Goal: Transaction & Acquisition: Purchase product/service

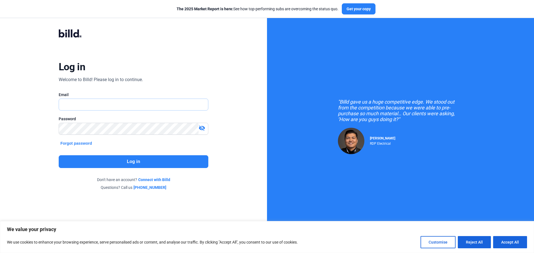
click at [120, 107] on input "text" at bounding box center [130, 104] width 143 height 11
type input "D"
type input "[EMAIL_ADDRESS][DOMAIN_NAME]"
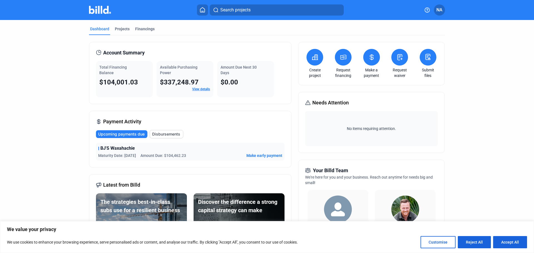
click at [368, 61] on button at bounding box center [371, 57] width 17 height 17
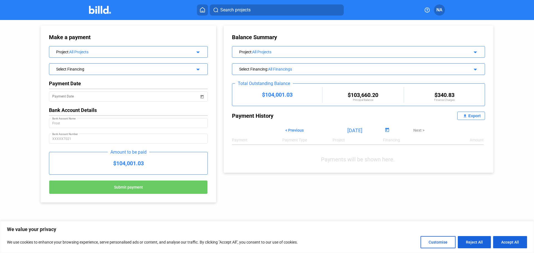
click at [145, 166] on div "$104,001.03" at bounding box center [128, 163] width 158 height 22
click at [126, 165] on div "$104,001.03" at bounding box center [128, 163] width 158 height 22
click at [122, 71] on div "Select Financing" at bounding box center [121, 69] width 130 height 6
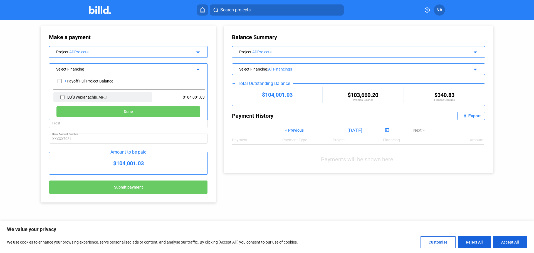
click at [68, 97] on div "BJ'S Waxahachie_MF_1" at bounding box center [87, 97] width 41 height 4
click at [60, 97] on div "BJ'S Waxahachie_MF_1" at bounding box center [102, 97] width 98 height 10
click at [62, 97] on input "checkbox" at bounding box center [62, 97] width 4 height 8
checkbox input "true"
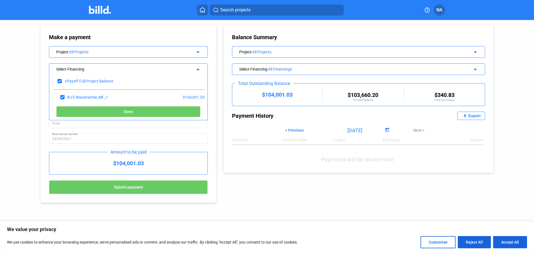
click at [135, 114] on button "Done" at bounding box center [128, 111] width 144 height 11
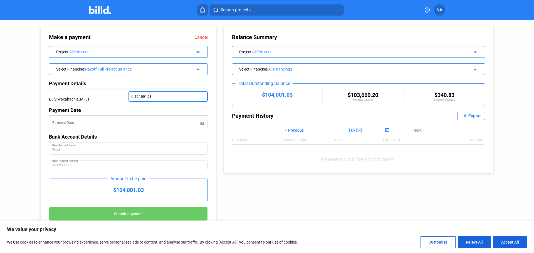
drag, startPoint x: 161, startPoint y: 96, endPoint x: 121, endPoint y: 98, distance: 40.1
click at [121, 98] on div "BJ'S Waxahachie_MF_1 $ 104,001.03" at bounding box center [128, 100] width 159 height 16
type input "340.83"
click at [191, 112] on div "Payment Date" at bounding box center [128, 110] width 159 height 6
drag, startPoint x: 434, startPoint y: 93, endPoint x: 462, endPoint y: 98, distance: 28.1
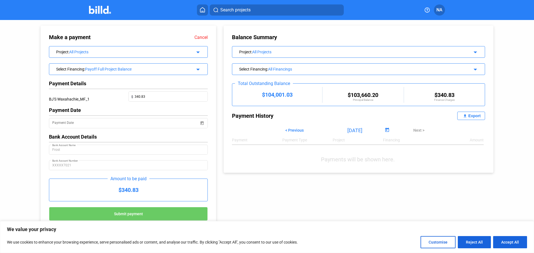
click at [462, 98] on div "$104,001.03 $103,660.20 Principal Balance $340.83 Finance Charges" at bounding box center [358, 95] width 253 height 22
click at [298, 71] on div "All Financings" at bounding box center [361, 69] width 186 height 4
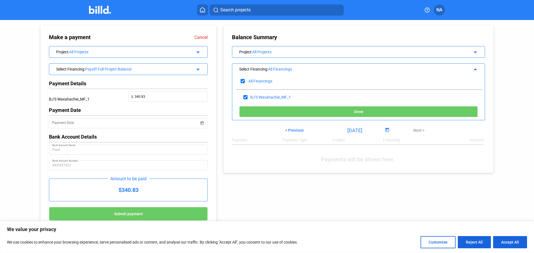
click at [385, 65] on div "Select Financing : All Financings arrow_drop_up" at bounding box center [358, 69] width 253 height 10
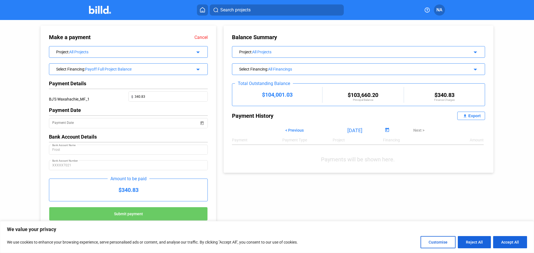
click at [335, 54] on div "All Projects" at bounding box center [353, 52] width 202 height 4
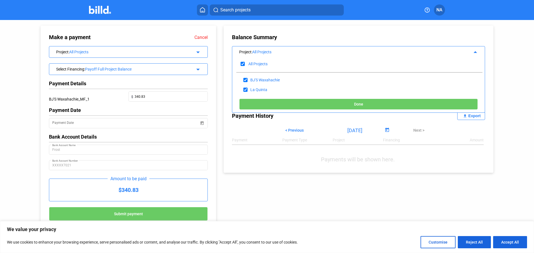
click at [335, 54] on div "All Projects" at bounding box center [353, 52] width 202 height 4
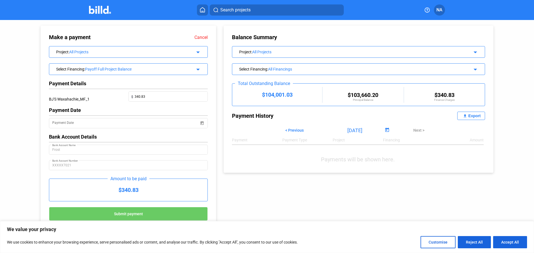
click at [204, 8] on icon at bounding box center [203, 9] width 6 height 5
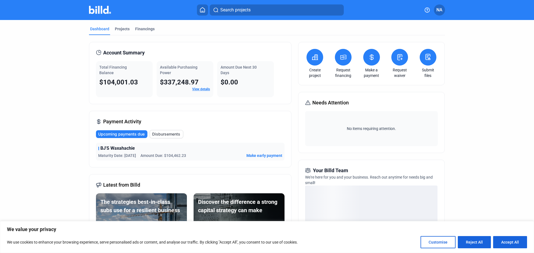
click at [173, 133] on span "Disbursements" at bounding box center [166, 135] width 28 height 6
click at [270, 153] on span "View details" at bounding box center [272, 156] width 22 height 6
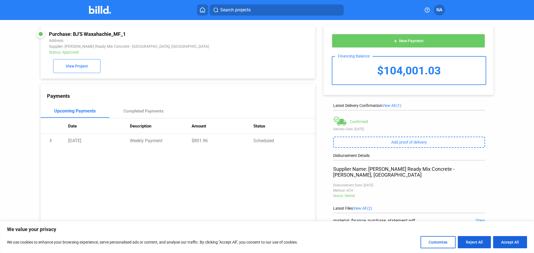
scroll to position [34, 0]
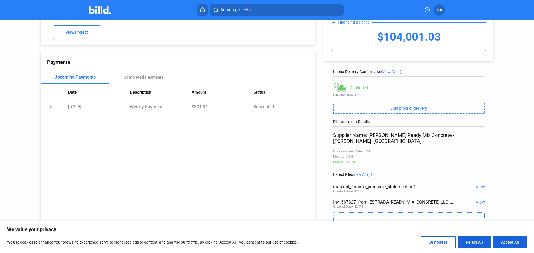
click at [478, 184] on span "View" at bounding box center [480, 186] width 9 height 5
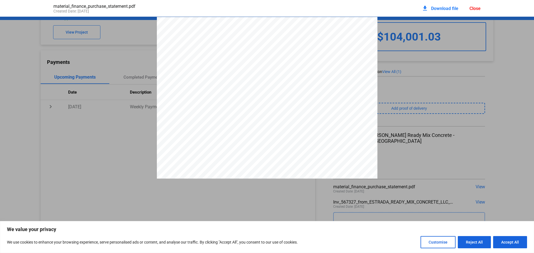
scroll to position [3, 0]
click at [515, 245] on button "Accept All" at bounding box center [510, 242] width 34 height 12
checkbox input "true"
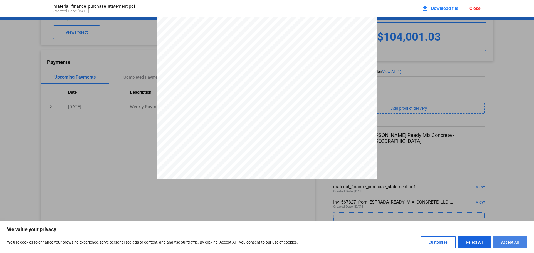
checkbox input "true"
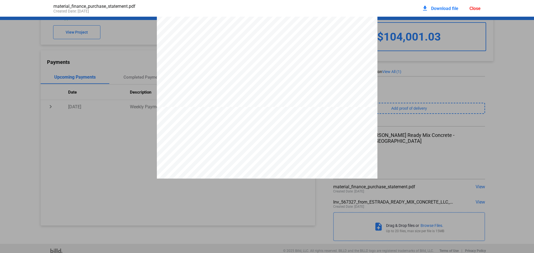
scroll to position [53, 0]
drag, startPoint x: 295, startPoint y: 151, endPoint x: 263, endPoint y: 157, distance: 33.1
click at [263, 157] on div "PURCHASE STATEMENT This PURCHASE STATEMENT is being executed and delivered purs…" at bounding box center [267, 120] width 221 height 312
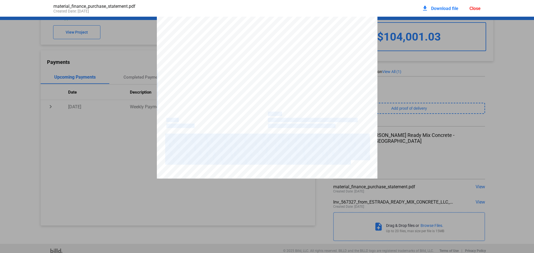
drag, startPoint x: 266, startPoint y: 115, endPoint x: 283, endPoint y: 116, distance: 16.2
click at [283, 116] on div "PURCHASE STATEMENT This PURCHASE STATEMENT is being executed and delivered purs…" at bounding box center [267, 120] width 221 height 312
click at [284, 121] on span "Up to 120 days, commencing on the Purchase Date" at bounding box center [312, 120] width 89 height 4
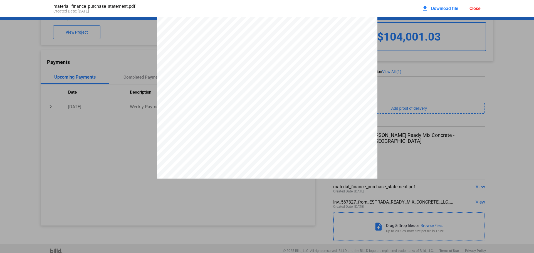
click at [476, 8] on div "Close" at bounding box center [475, 8] width 11 height 5
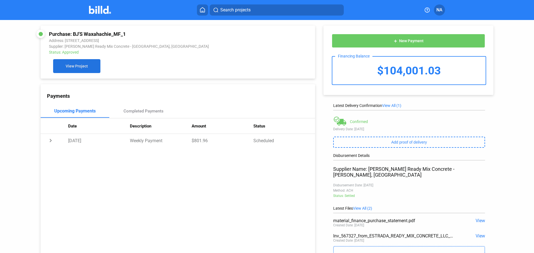
click at [70, 68] on span "View Project" at bounding box center [77, 66] width 22 height 4
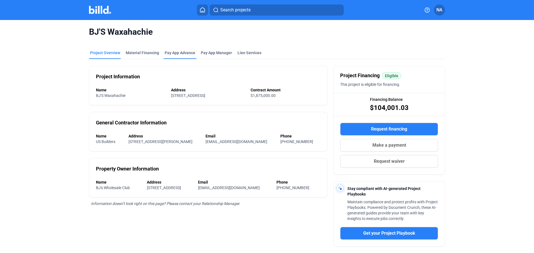
click at [174, 54] on div "Pay App Advance" at bounding box center [180, 53] width 31 height 6
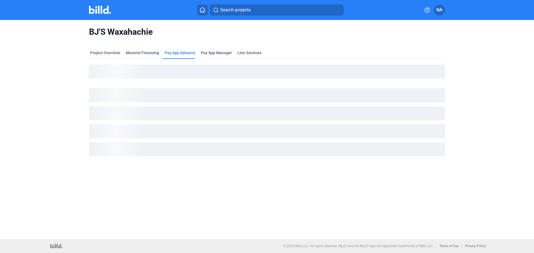
click at [138, 50] on mat-tab-group "Project Overview Material Financing Pay App Advance Pay App Manager Lien Servic…" at bounding box center [267, 105] width 356 height 122
click at [135, 52] on div "Material Financing" at bounding box center [142, 53] width 33 height 6
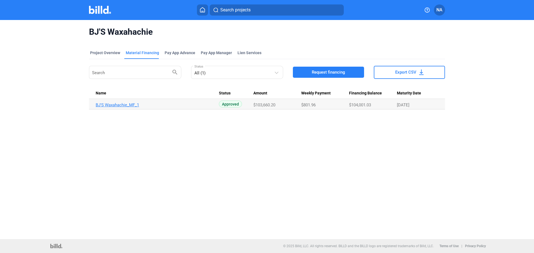
click at [110, 104] on link "BJ'S Waxahachie_MF_1" at bounding box center [157, 105] width 123 height 5
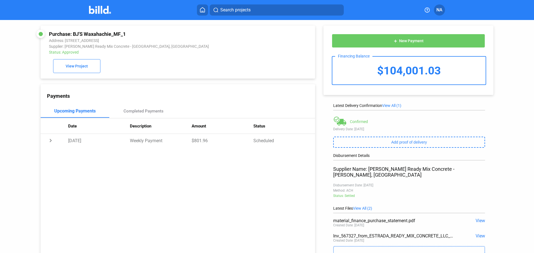
click at [106, 8] on img at bounding box center [100, 10] width 22 height 8
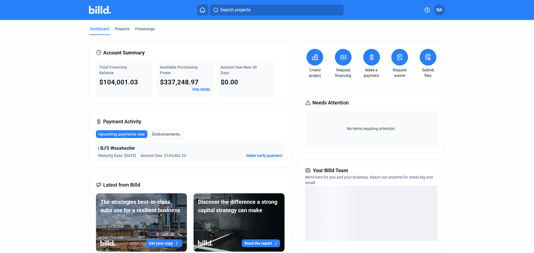
click at [270, 157] on span "Make early payment" at bounding box center [264, 156] width 36 height 6
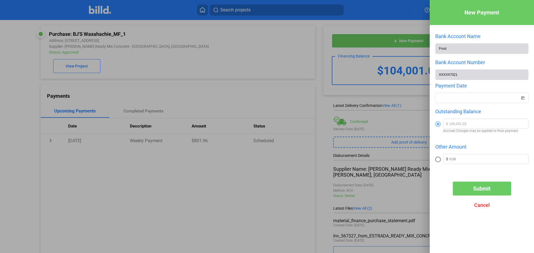
click at [478, 208] on span "Cancel" at bounding box center [482, 206] width 16 height 6
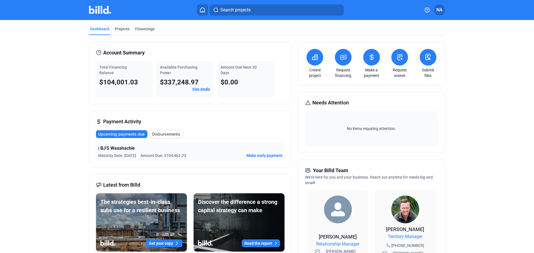
click at [129, 136] on span "Upcoming payments due" at bounding box center [121, 135] width 46 height 6
click at [200, 89] on link "View details" at bounding box center [201, 89] width 18 height 4
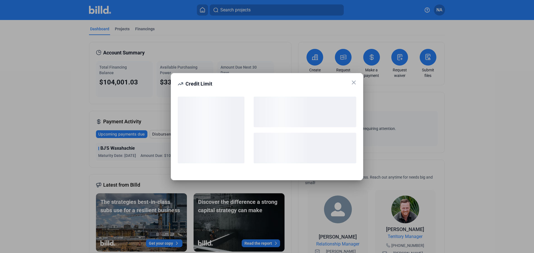
click at [352, 83] on icon at bounding box center [353, 82] width 7 height 7
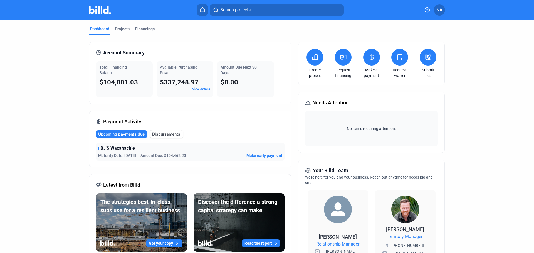
click at [369, 57] on icon at bounding box center [371, 57] width 7 height 7
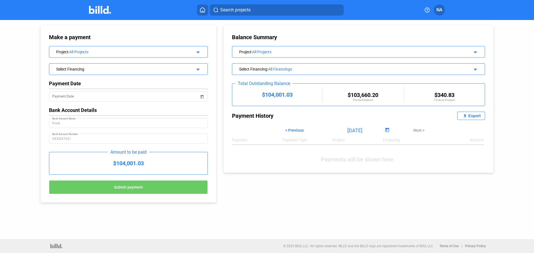
click at [201, 11] on icon at bounding box center [203, 9] width 6 height 5
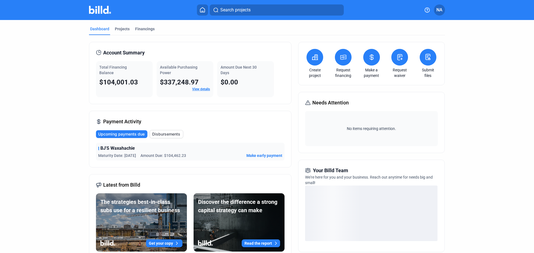
click at [177, 139] on div "Upcoming payments due Disbursements BJ'S Waxahachie Maturity Date: [DATE] Amoun…" at bounding box center [190, 145] width 189 height 31
click at [177, 137] on button "Disbursements" at bounding box center [167, 134] width 34 height 8
click at [266, 157] on span "View details" at bounding box center [272, 156] width 22 height 6
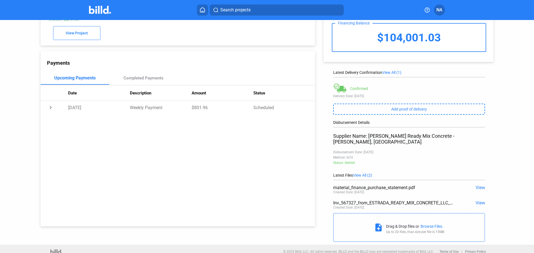
scroll to position [34, 0]
click at [478, 184] on span "View" at bounding box center [480, 186] width 9 height 5
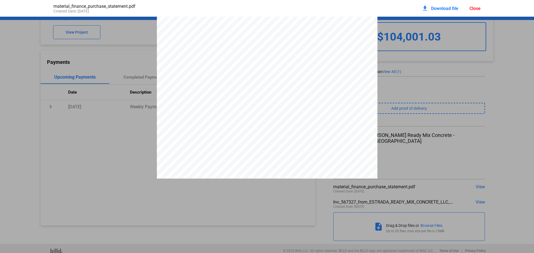
scroll to position [0, 0]
click at [476, 10] on div "Close" at bounding box center [475, 8] width 11 height 5
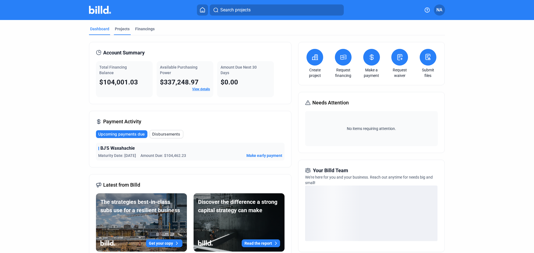
click at [123, 30] on div "Projects" at bounding box center [122, 29] width 15 height 6
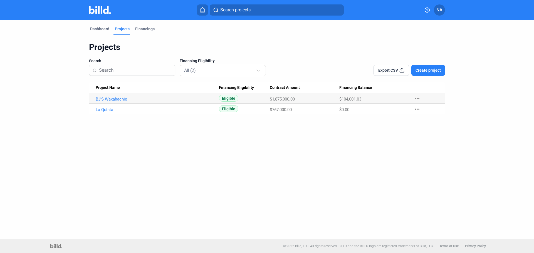
click at [428, 71] on span "Create project" at bounding box center [428, 71] width 25 height 6
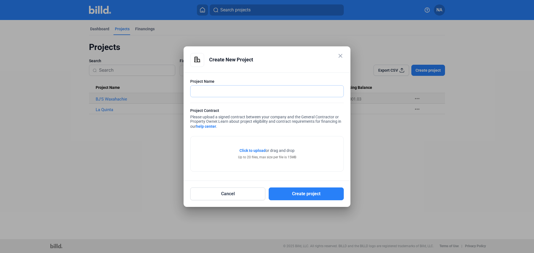
click at [230, 92] on input "text" at bounding box center [264, 91] width 147 height 11
click at [339, 56] on mat-icon "close" at bounding box center [340, 56] width 7 height 7
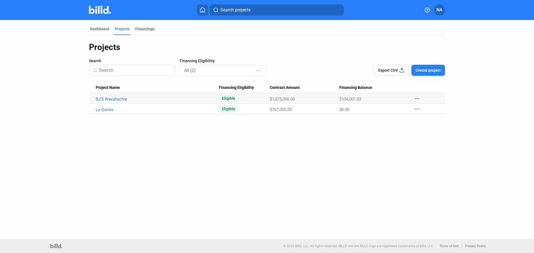
click at [417, 99] on mat-icon "more_horiz" at bounding box center [417, 98] width 7 height 7
click at [336, 182] on div at bounding box center [267, 126] width 534 height 253
click at [439, 68] on span "Create project" at bounding box center [428, 71] width 25 height 6
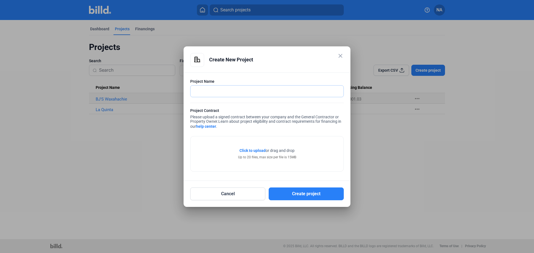
click at [254, 91] on input "text" at bounding box center [264, 91] width 147 height 11
type input "Bj's [GEOGRAPHIC_DATA]"
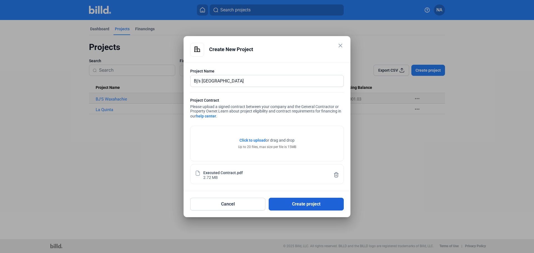
click at [302, 203] on button "Create project" at bounding box center [306, 204] width 75 height 13
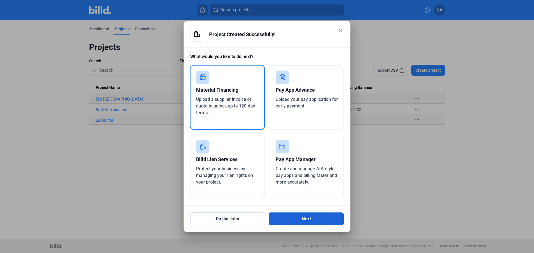
click at [305, 218] on button "Next" at bounding box center [306, 219] width 75 height 13
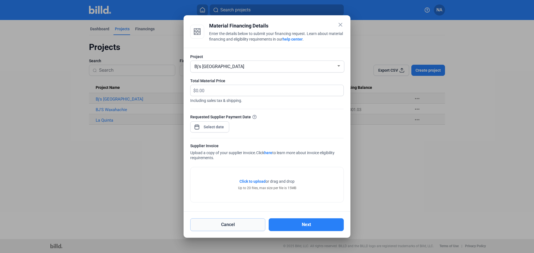
click at [247, 224] on button "Cancel" at bounding box center [227, 225] width 75 height 13
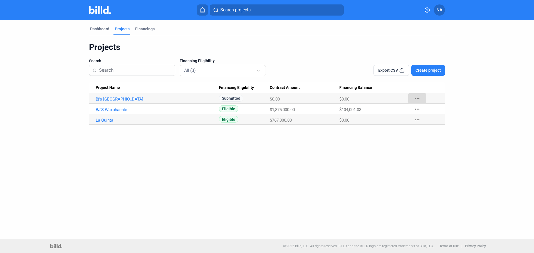
click at [417, 98] on mat-icon "more_horiz" at bounding box center [417, 98] width 7 height 7
click at [484, 80] on div at bounding box center [267, 126] width 534 height 253
drag, startPoint x: 95, startPoint y: 33, endPoint x: 99, endPoint y: 33, distance: 3.9
click at [95, 33] on div "Dashboard" at bounding box center [99, 30] width 21 height 9
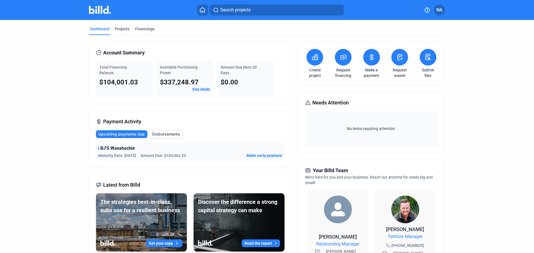
click at [261, 157] on span "Make early payment" at bounding box center [264, 156] width 36 height 6
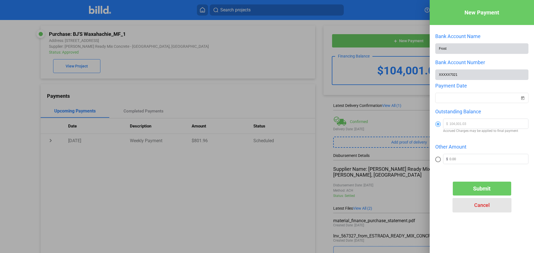
click at [485, 208] on span "Cancel" at bounding box center [482, 206] width 16 height 6
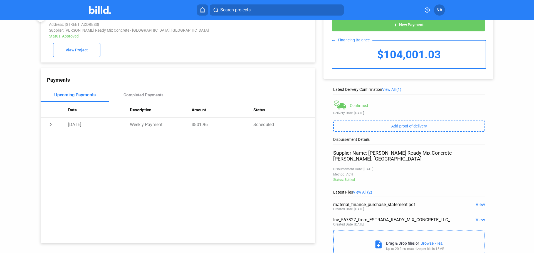
scroll to position [34, 0]
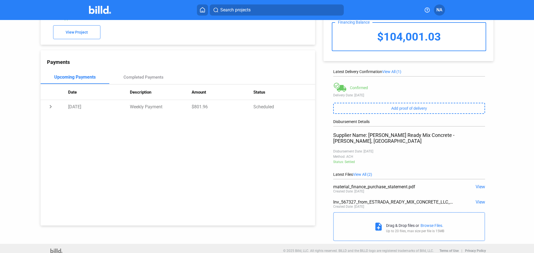
click at [478, 184] on span "View" at bounding box center [480, 186] width 9 height 5
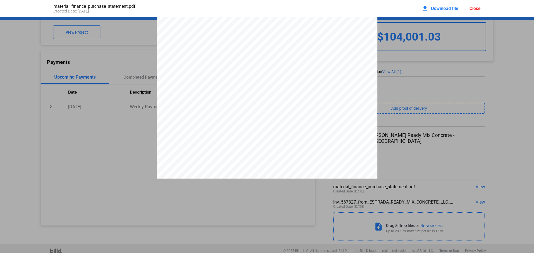
scroll to position [114, 0]
click at [480, 11] on div "download Download file Close" at bounding box center [451, 8] width 59 height 12
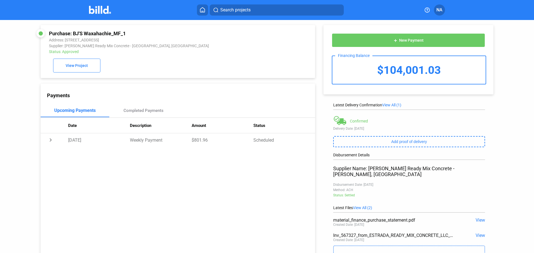
scroll to position [0, 0]
click at [416, 44] on button "add New Payment" at bounding box center [408, 41] width 153 height 14
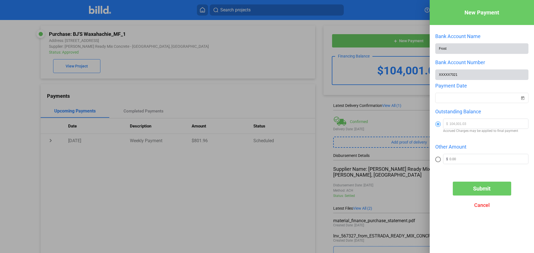
click at [487, 207] on span "Cancel" at bounding box center [482, 206] width 16 height 6
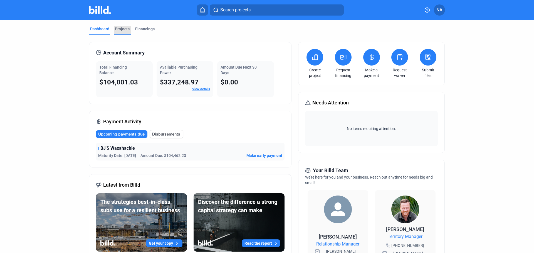
click at [115, 26] on div "Projects" at bounding box center [122, 29] width 15 height 6
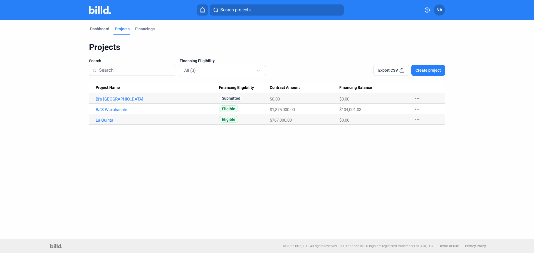
click at [417, 96] on mat-icon "more_horiz" at bounding box center [417, 98] width 7 height 7
click at [424, 107] on button "+ Material Financing" at bounding box center [448, 110] width 78 height 13
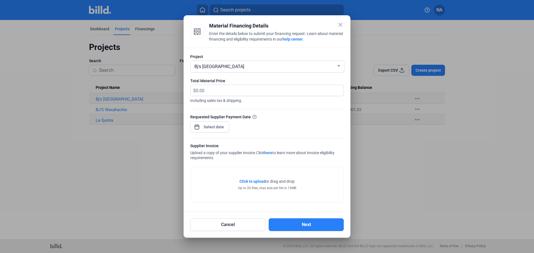
click at [256, 182] on span "Click to upload" at bounding box center [252, 181] width 26 height 4
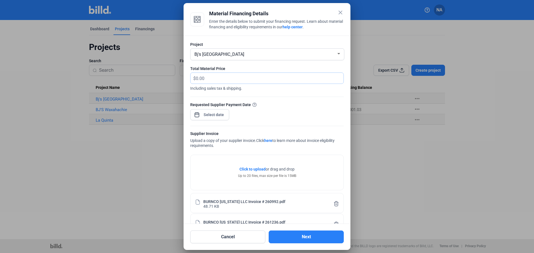
click at [223, 80] on input "text" at bounding box center [266, 78] width 141 height 11
click at [223, 80] on input "text" at bounding box center [270, 78] width 148 height 11
type input "97,902.38"
click at [223, 117] on div "close Material Financing Details Enter the details below to submit your financi…" at bounding box center [267, 126] width 534 height 253
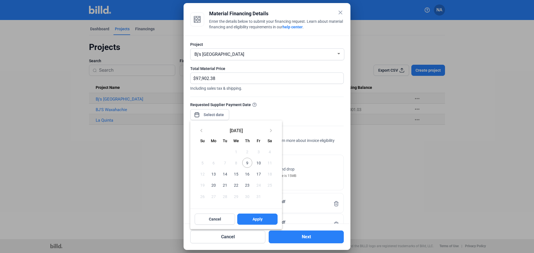
click at [212, 175] on span "13" at bounding box center [214, 174] width 10 height 10
click at [257, 219] on span "Apply" at bounding box center [258, 220] width 10 height 6
type input "[DATE]"
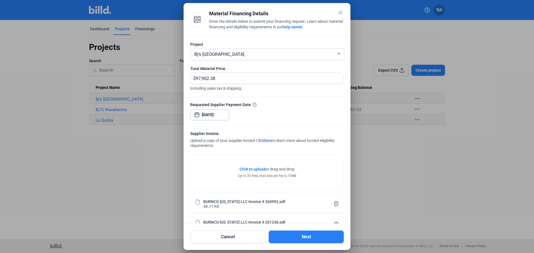
scroll to position [38, 0]
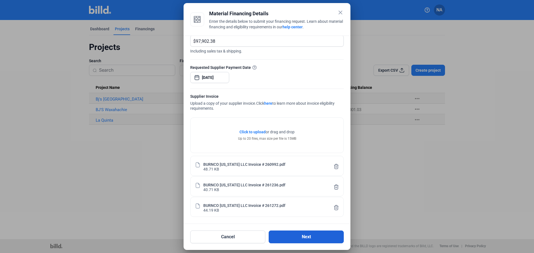
click at [305, 239] on button "Next" at bounding box center [306, 237] width 75 height 13
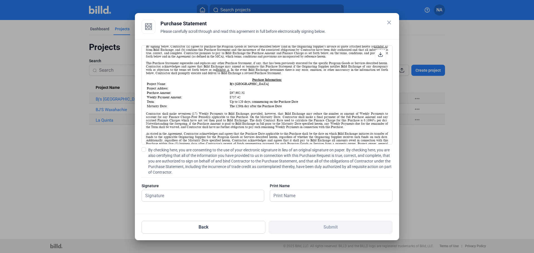
scroll to position [56, 0]
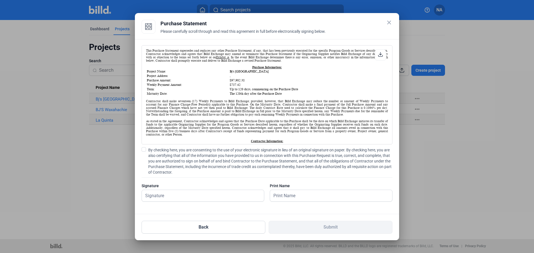
click at [154, 151] on span "By checking here, you are consenting to the use of your electronic signature in…" at bounding box center [270, 161] width 244 height 28
click at [0, 0] on input "By checking here, you are consenting to the use of your electronic signature in…" at bounding box center [0, 0] width 0 height 0
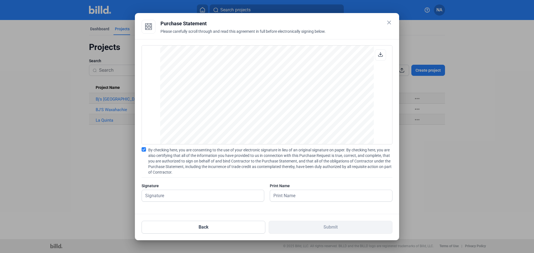
scroll to position [1005, 0]
click at [300, 192] on input "text" at bounding box center [328, 195] width 116 height 11
type input "[PERSON_NAME]"
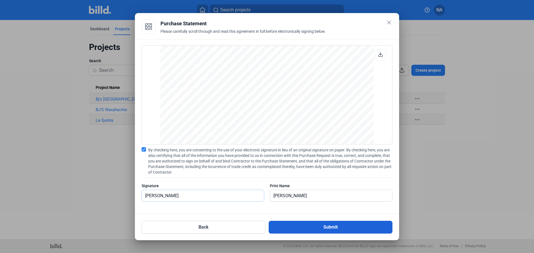
type input "[PERSON_NAME]"
click at [333, 226] on button "Submit" at bounding box center [331, 227] width 124 height 13
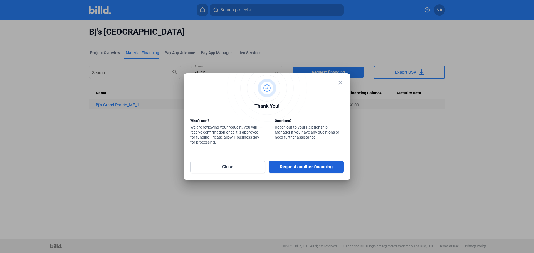
click at [323, 168] on button "Request another financing" at bounding box center [306, 167] width 75 height 13
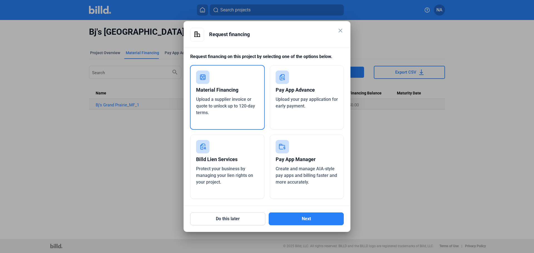
click at [340, 32] on mat-icon "close" at bounding box center [340, 30] width 7 height 7
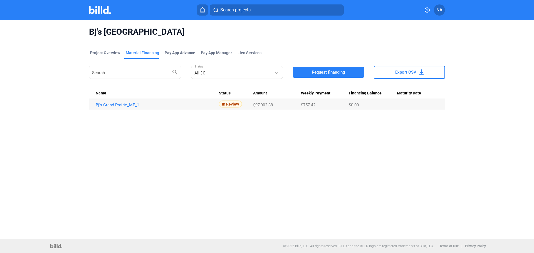
click at [203, 10] on icon at bounding box center [203, 9] width 6 height 5
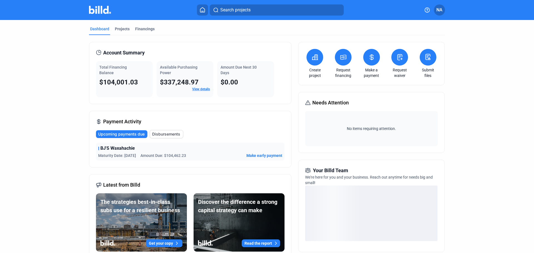
click at [341, 60] on icon at bounding box center [343, 57] width 7 height 7
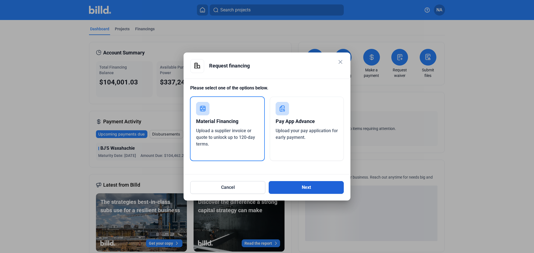
click at [301, 187] on button "Next" at bounding box center [306, 187] width 75 height 13
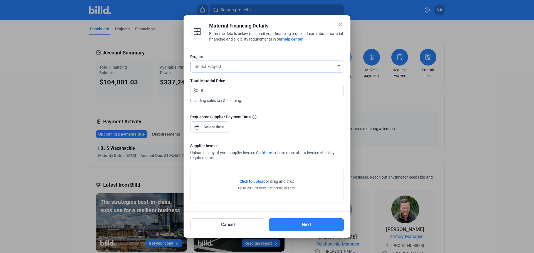
click at [316, 66] on div "Select Project" at bounding box center [264, 66] width 143 height 8
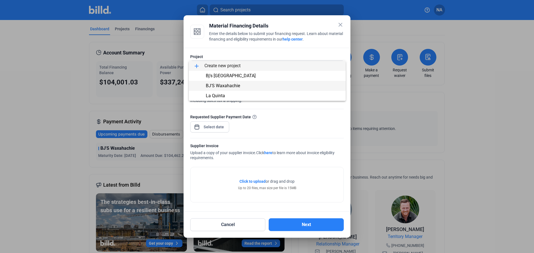
click at [245, 86] on span "BJ'S Waxahachie" at bounding box center [267, 86] width 148 height 10
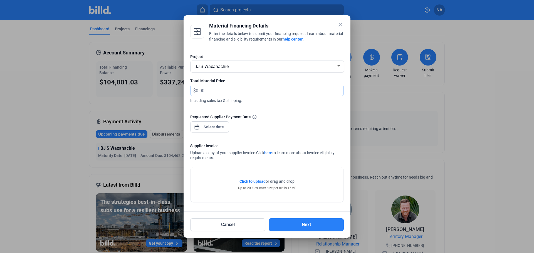
click at [245, 87] on input "text" at bounding box center [270, 90] width 148 height 11
type input "57,589"
click at [218, 123] on div at bounding box center [214, 127] width 24 height 10
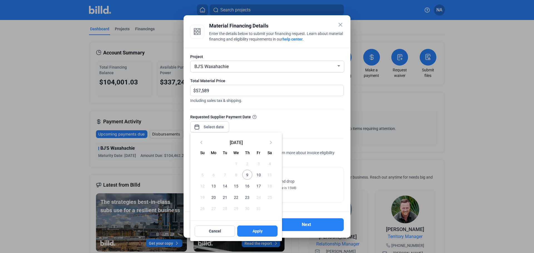
click at [213, 187] on span "13" at bounding box center [214, 186] width 10 height 10
click at [253, 231] on span "Apply" at bounding box center [258, 232] width 10 height 6
type input "[DATE]"
click at [253, 230] on span "Apply" at bounding box center [258, 232] width 10 height 6
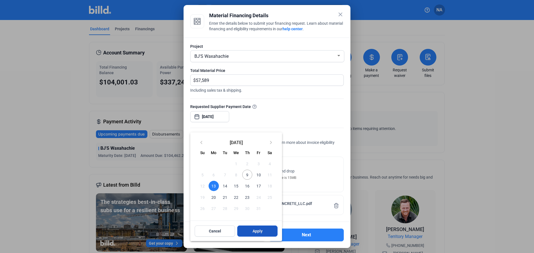
click at [257, 230] on span "Apply" at bounding box center [258, 232] width 10 height 6
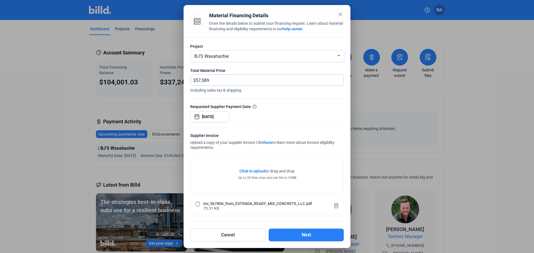
click at [228, 81] on input "57,589" at bounding box center [266, 80] width 141 height 11
type input "57,589.00"
click at [320, 238] on button "Next" at bounding box center [306, 235] width 75 height 13
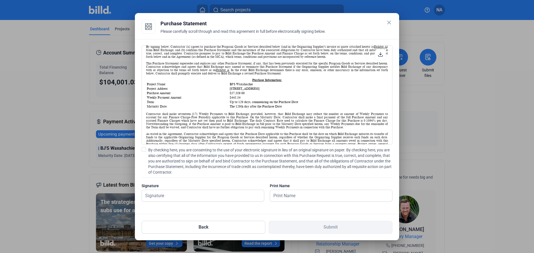
scroll to position [56, 0]
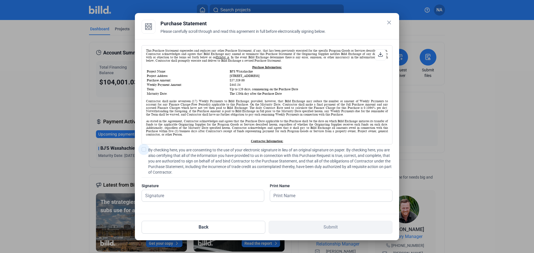
click at [188, 153] on span "By checking here, you are consenting to the use of your electronic signature in…" at bounding box center [270, 161] width 244 height 28
click at [0, 0] on input "By checking here, you are consenting to the use of your electronic signature in…" at bounding box center [0, 0] width 0 height 0
click at [180, 193] on input "text" at bounding box center [203, 195] width 122 height 11
type input "[PERSON_NAME]"
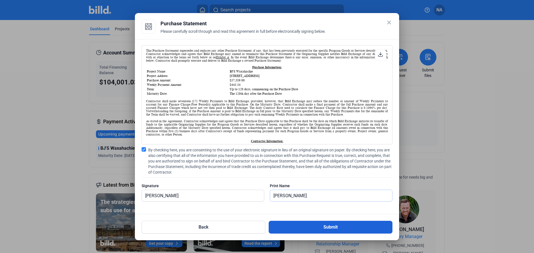
type input "[PERSON_NAME]"
click at [322, 223] on button "Submit" at bounding box center [331, 227] width 124 height 13
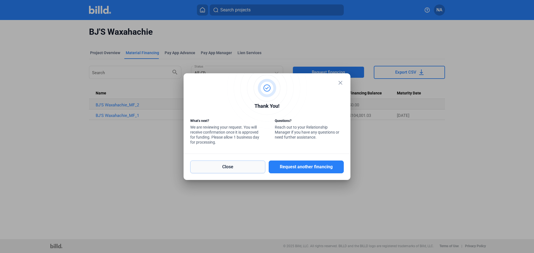
click at [239, 170] on button "Close" at bounding box center [227, 167] width 75 height 13
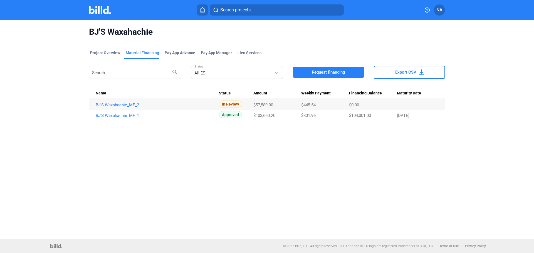
click at [200, 10] on icon at bounding box center [203, 9] width 6 height 5
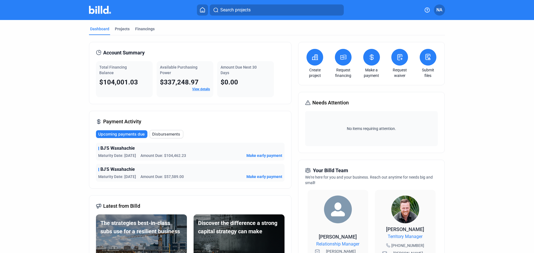
click at [171, 136] on span "Disbursements" at bounding box center [166, 135] width 28 height 6
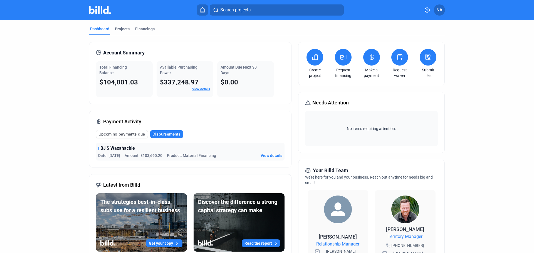
click at [132, 138] on button "Upcoming payments due" at bounding box center [122, 134] width 52 height 8
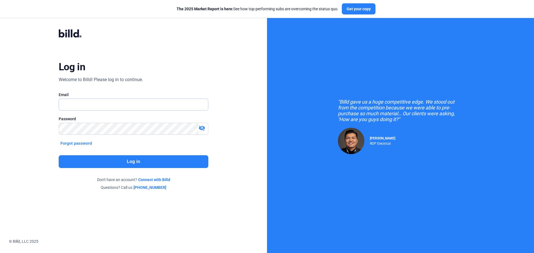
click at [103, 103] on input "text" at bounding box center [133, 104] width 149 height 11
type input "D"
type input "[EMAIL_ADDRESS][DOMAIN_NAME]"
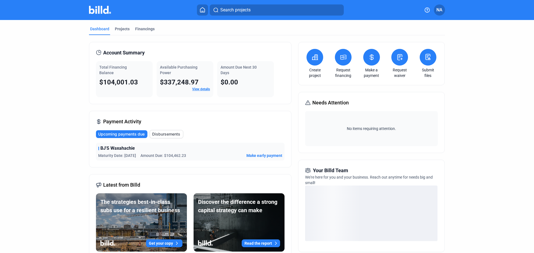
click at [164, 136] on span "Disbursements" at bounding box center [166, 135] width 28 height 6
click at [271, 155] on span "View details" at bounding box center [272, 156] width 22 height 6
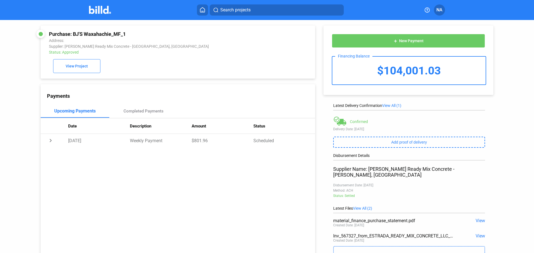
click at [479, 218] on span "View" at bounding box center [480, 220] width 9 height 5
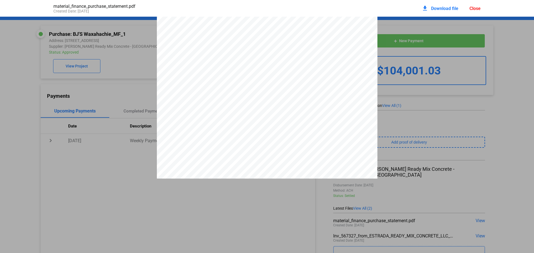
scroll to position [114, 0]
drag, startPoint x: 184, startPoint y: 131, endPoint x: 318, endPoint y: 141, distance: 133.9
click at [318, 141] on div "PURCHASE STATEMENT This PURCHASE STATEMENT is being executed and delivered purs…" at bounding box center [267, 59] width 221 height 312
